Goal: Information Seeking & Learning: Check status

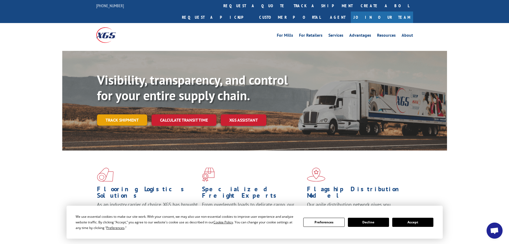
click at [120, 114] on link "Track shipment" at bounding box center [122, 119] width 50 height 11
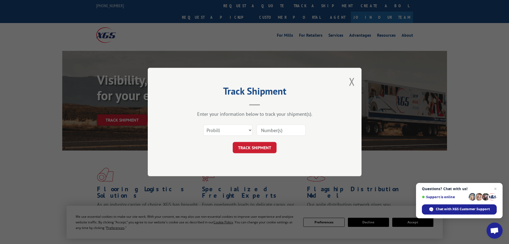
paste input "16945341"
type input "16945341"
click at [256, 148] on button "TRACK SHIPMENT" at bounding box center [255, 147] width 44 height 11
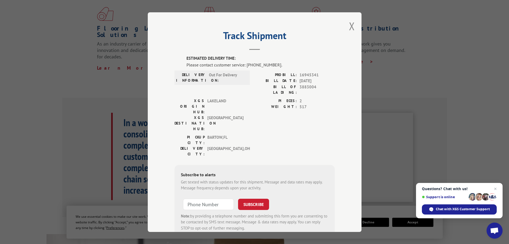
scroll to position [134, 0]
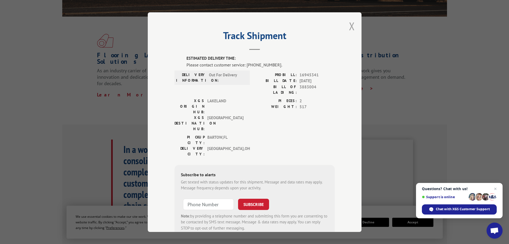
click at [351, 26] on button "Close modal" at bounding box center [352, 26] width 6 height 14
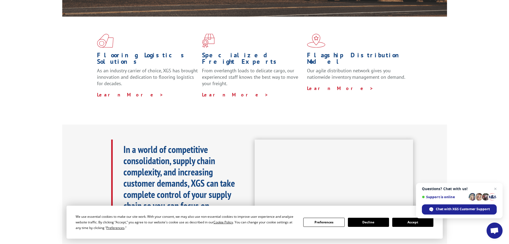
scroll to position [0, 0]
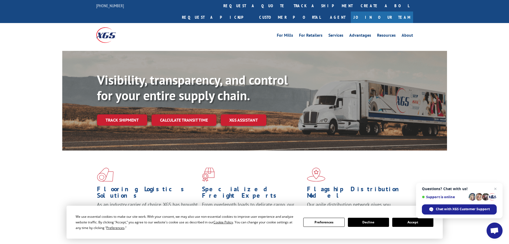
click at [136, 114] on link "Track shipment" at bounding box center [122, 119] width 50 height 11
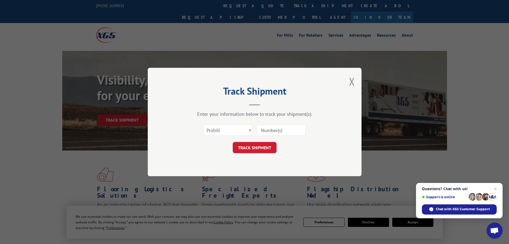
paste input "16945341"
type input "16945341"
click at [253, 145] on button "TRACK SHIPMENT" at bounding box center [255, 147] width 44 height 11
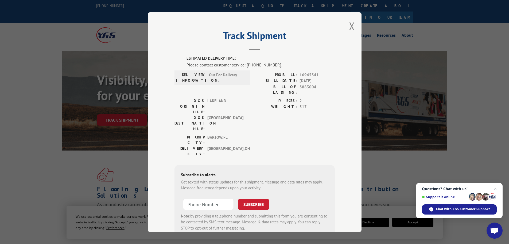
click at [203, 145] on div "DELIVERY CITY: [GEOGRAPHIC_DATA] , [GEOGRAPHIC_DATA]" at bounding box center [211, 150] width 72 height 11
drag, startPoint x: 232, startPoint y: 73, endPoint x: 243, endPoint y: 69, distance: 12.4
click at [232, 73] on span "Out For Delivery" at bounding box center [227, 77] width 36 height 11
click at [255, 65] on div "Please contact customer service: [PHONE_NUMBER]." at bounding box center [261, 64] width 148 height 6
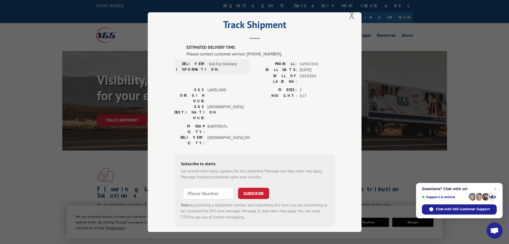
scroll to position [107, 0]
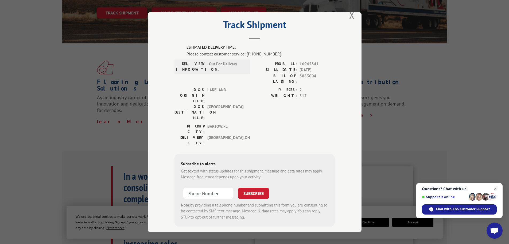
click at [497, 188] on span "Close chat" at bounding box center [496, 188] width 7 height 7
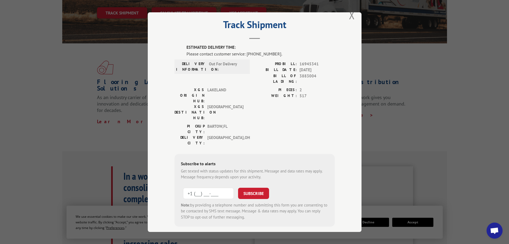
paste input "330) 473-7427"
type input "[PHONE_NUMBER]"
click at [246, 187] on button "SUBSCRIBE" at bounding box center [253, 192] width 31 height 11
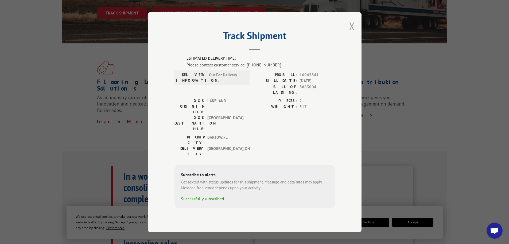
click at [352, 32] on button "Close modal" at bounding box center [352, 26] width 6 height 14
